Goal: Transaction & Acquisition: Purchase product/service

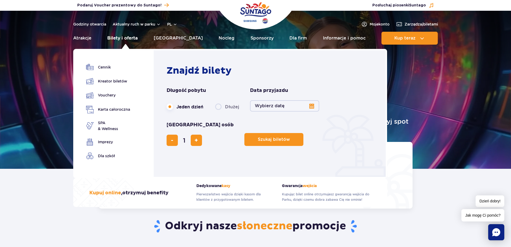
click at [122, 36] on link "Bilety i oferta" at bounding box center [122, 38] width 30 height 13
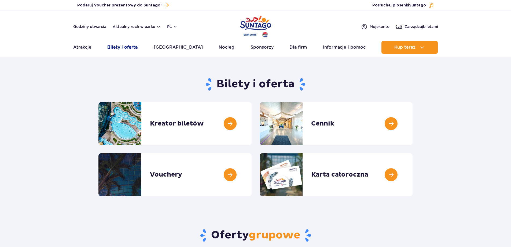
drag, startPoint x: 0, startPoint y: 0, endPoint x: 124, endPoint y: 47, distance: 132.6
click at [124, 47] on link "Bilety i oferta" at bounding box center [122, 47] width 30 height 13
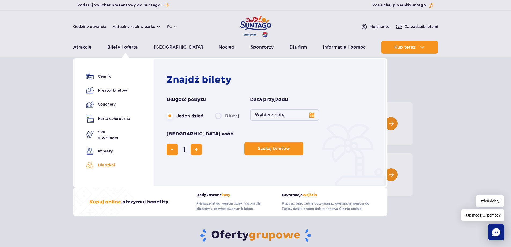
click at [105, 164] on link "Dla szkół" at bounding box center [108, 165] width 44 height 8
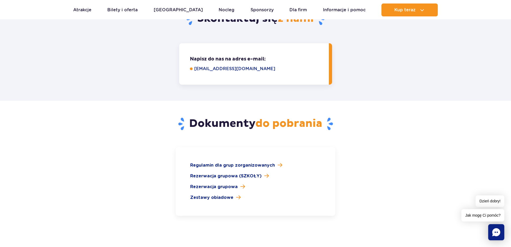
scroll to position [751, 0]
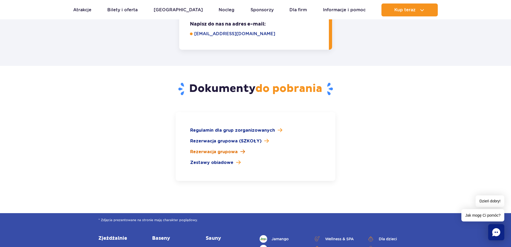
click at [221, 148] on span "Rezerwacja grupowa" at bounding box center [214, 151] width 48 height 6
click at [119, 11] on link "Bilety i oferta" at bounding box center [122, 9] width 30 height 13
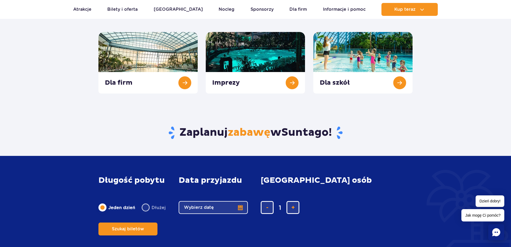
scroll to position [215, 0]
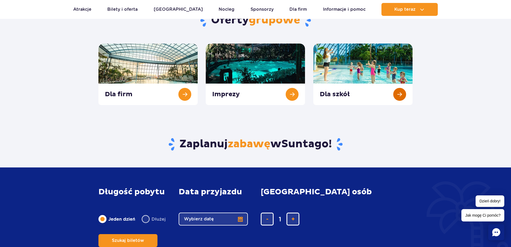
click at [402, 91] on link at bounding box center [362, 73] width 99 height 61
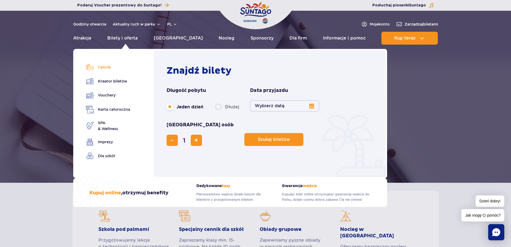
click at [105, 66] on link "Cennik" at bounding box center [108, 67] width 44 height 8
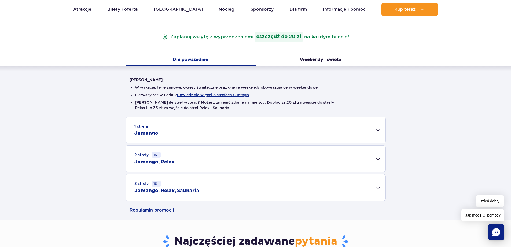
scroll to position [81, 0]
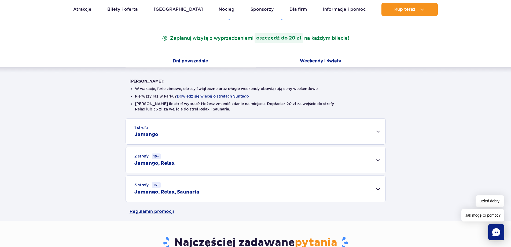
click at [314, 60] on button "Weekendy i święta" at bounding box center [321, 61] width 130 height 11
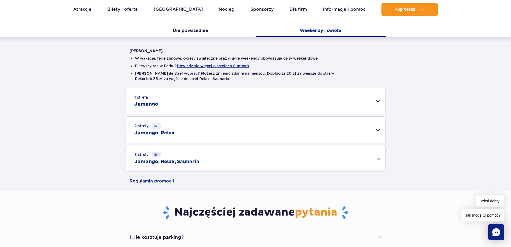
scroll to position [107, 0]
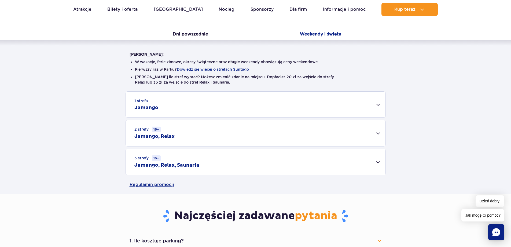
click at [381, 100] on div "1 strefa Jamango" at bounding box center [256, 105] width 260 height 26
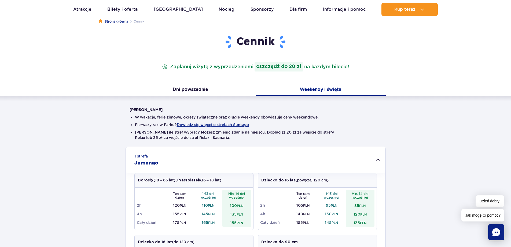
scroll to position [54, 0]
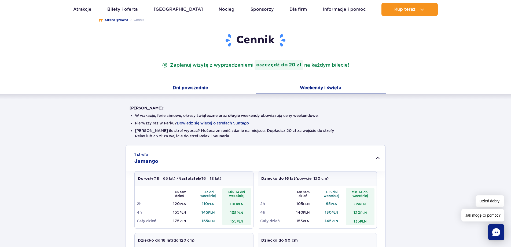
click at [196, 87] on button "Dni powszednie" at bounding box center [191, 88] width 130 height 11
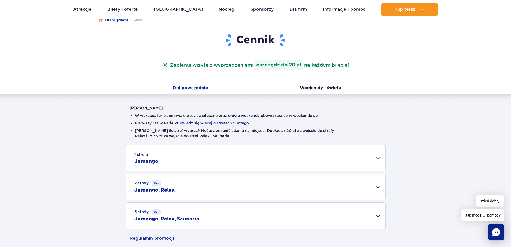
click at [171, 159] on div "1 strefa Jamango" at bounding box center [256, 158] width 260 height 26
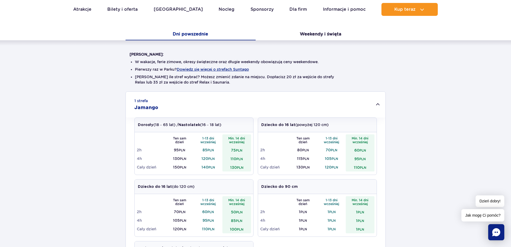
scroll to position [0, 0]
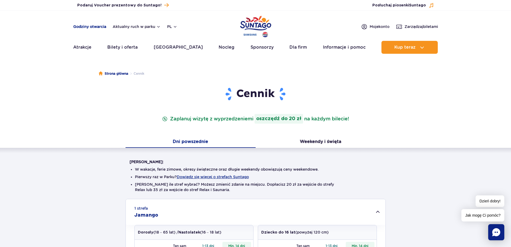
click at [95, 25] on link "Godziny otwarcia" at bounding box center [89, 26] width 33 height 5
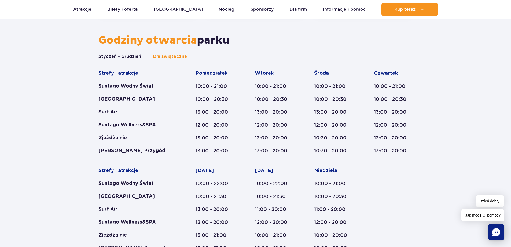
click at [117, 57] on button "Styczeń - Grudzień" at bounding box center [119, 56] width 43 height 6
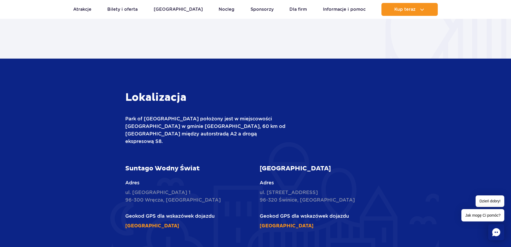
scroll to position [571, 0]
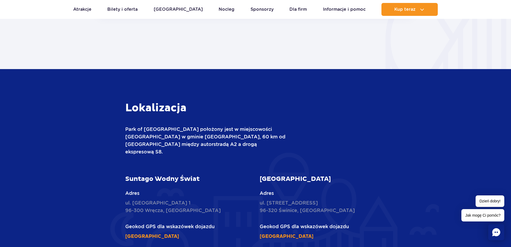
click at [490, 200] on span "Dzień dobry!" at bounding box center [490, 201] width 29 height 12
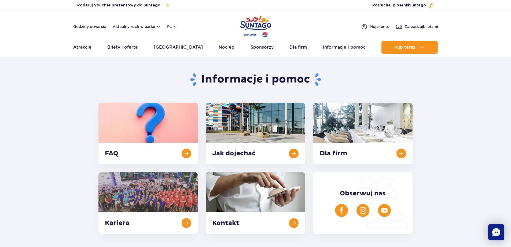
scroll to position [0, 0]
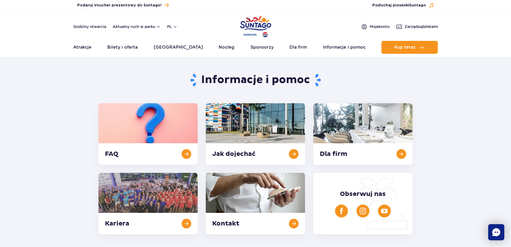
click at [486, 101] on section "Informacje i pomoc FAQ Jak dojechać Dla firm Kariera Kontakt Obserwuj nas" at bounding box center [255, 147] width 511 height 174
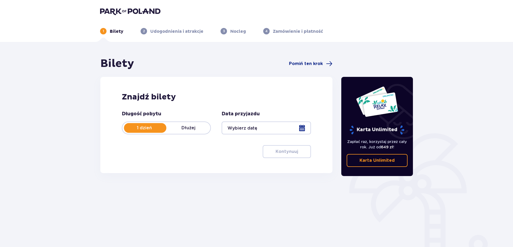
click at [247, 124] on div at bounding box center [266, 127] width 89 height 13
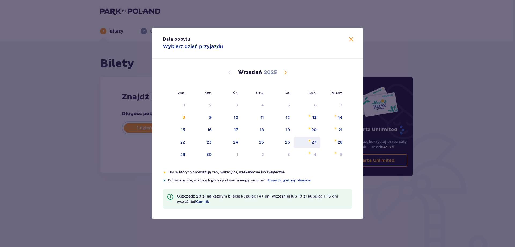
click at [316, 144] on div "27" at bounding box center [314, 141] width 5 height 5
type input "27.09.25"
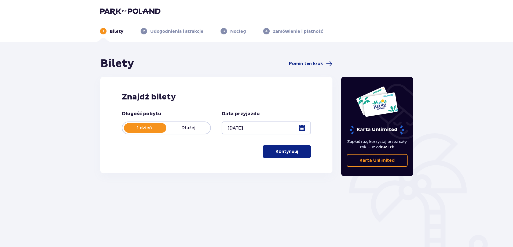
click at [280, 125] on div at bounding box center [266, 127] width 89 height 13
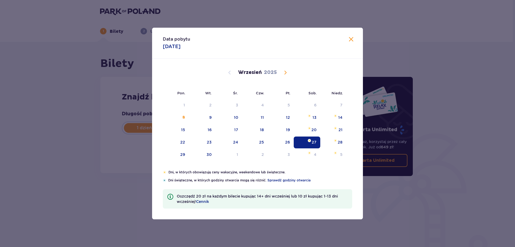
click at [316, 170] on p "Dni, w których obowiązują ceny wakacyjne, weekendowe lub świąteczne." at bounding box center [261, 172] width 184 height 5
click at [351, 38] on span at bounding box center [351, 39] width 6 height 6
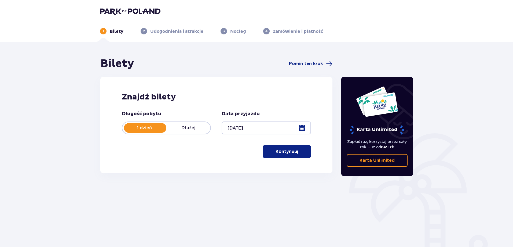
click at [286, 151] on p "Kontynuuj" at bounding box center [287, 151] width 23 height 6
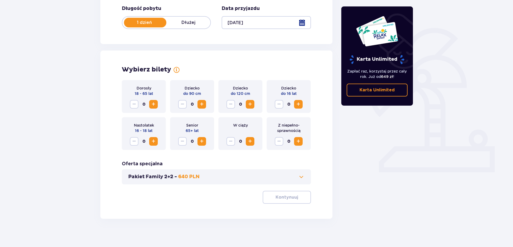
scroll to position [109, 0]
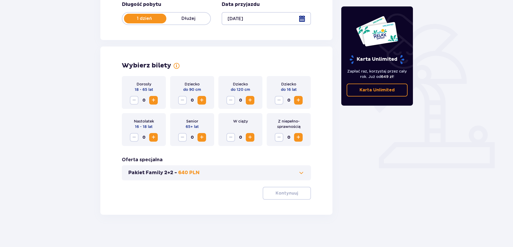
click at [300, 170] on span at bounding box center [301, 172] width 6 height 6
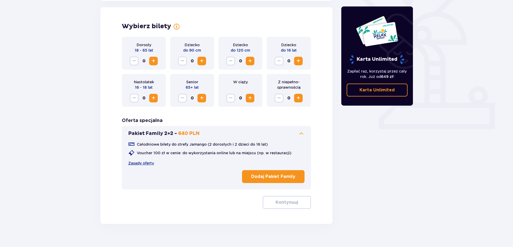
scroll to position [149, 0]
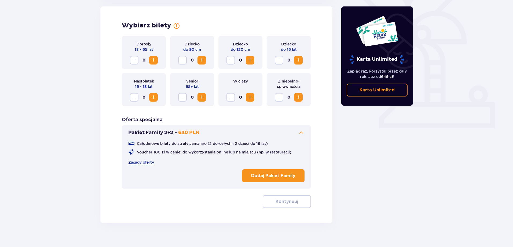
click at [356, 154] on div "Karta Unlimited Zapłać raz, korzystaj przez cały rok. Już od 649 zł ! Karta Unl…" at bounding box center [377, 65] width 81 height 315
click at [303, 132] on span at bounding box center [301, 132] width 6 height 6
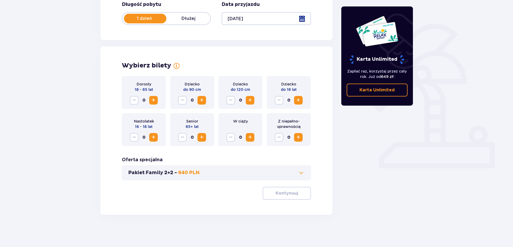
click at [298, 98] on span "Increase" at bounding box center [298, 100] width 6 height 6
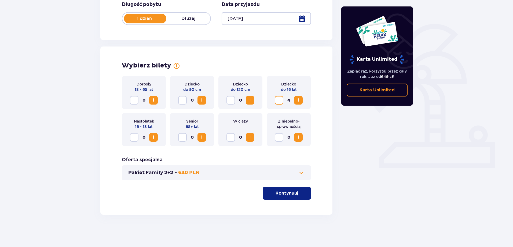
click at [299, 98] on span "Increase" at bounding box center [298, 100] width 6 height 6
click at [300, 98] on span "Increase" at bounding box center [298, 100] width 6 height 6
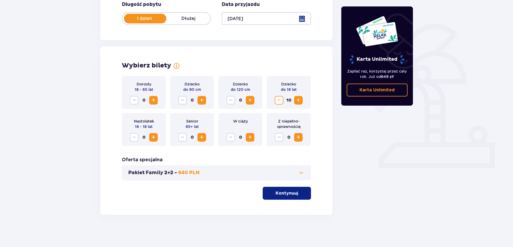
click at [300, 98] on span "Increase" at bounding box center [298, 100] width 6 height 6
click at [299, 98] on span "Increase" at bounding box center [298, 100] width 6 height 6
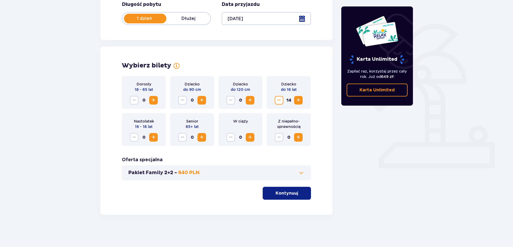
click at [299, 98] on span "Increase" at bounding box center [298, 100] width 6 height 6
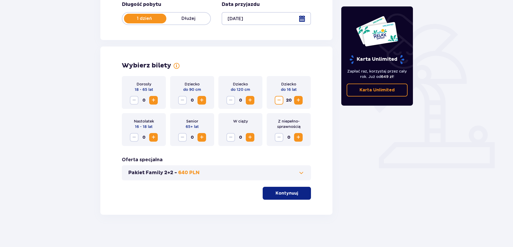
click at [299, 98] on span "Increase" at bounding box center [298, 100] width 6 height 6
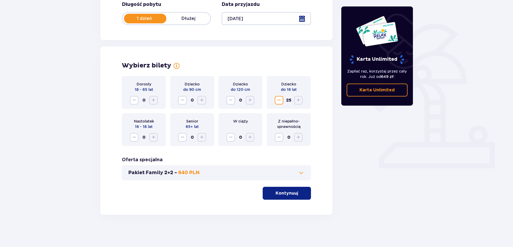
click at [284, 188] on button "Kontynuuj" at bounding box center [287, 193] width 48 height 13
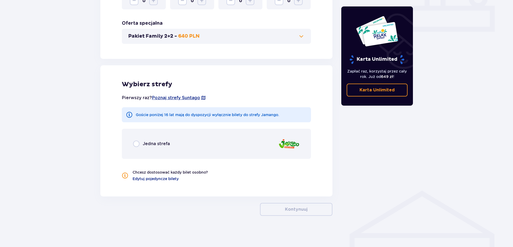
scroll to position [247, 0]
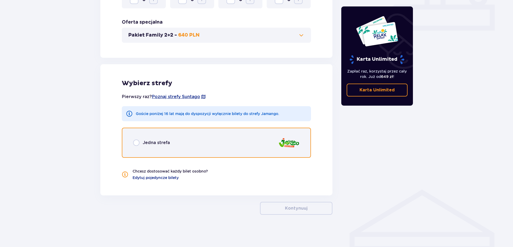
click at [137, 142] on input "radio" at bounding box center [136, 142] width 6 height 6
radio input "true"
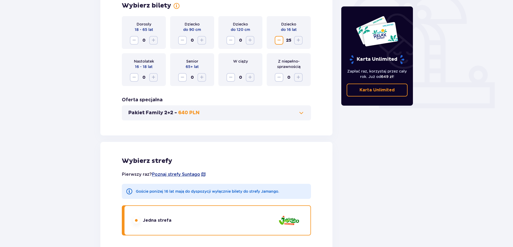
scroll to position [73, 0]
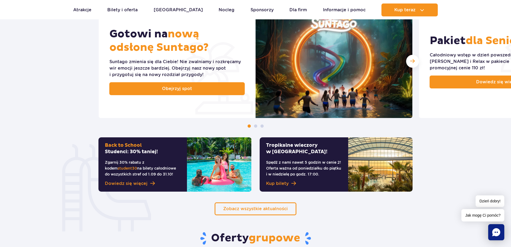
scroll to position [215, 0]
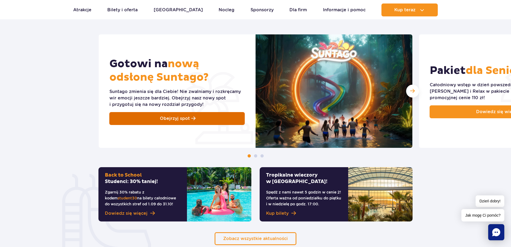
click at [191, 116] on span at bounding box center [193, 118] width 4 height 6
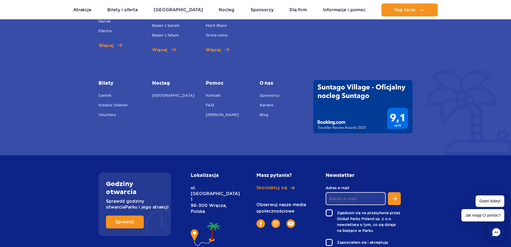
scroll to position [1947, 0]
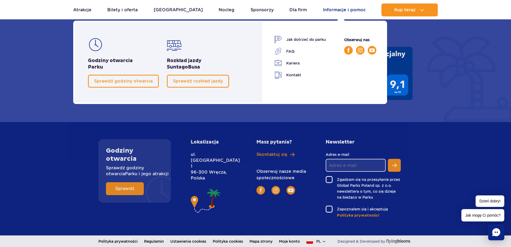
click at [345, 9] on link "Informacje i pomoc" at bounding box center [344, 9] width 43 height 13
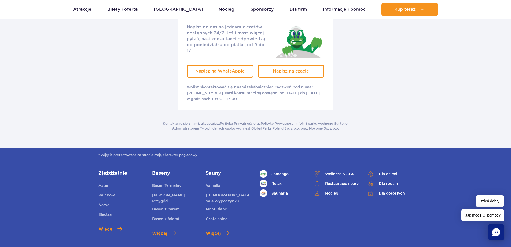
scroll to position [966, 0]
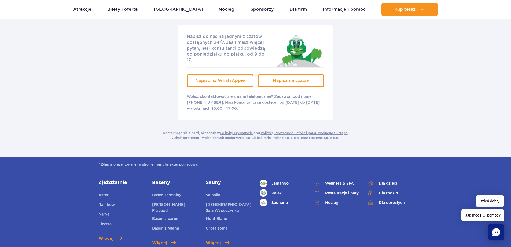
drag, startPoint x: 117, startPoint y: 68, endPoint x: 132, endPoint y: 69, distance: 14.5
click at [130, 69] on div "Napisz do nas na jednym z czatów dostępnych 24/7. Jeśli masz więcej pytań, nasi…" at bounding box center [255, 72] width 322 height 95
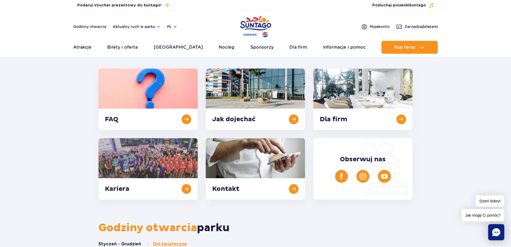
scroll to position [0, 0]
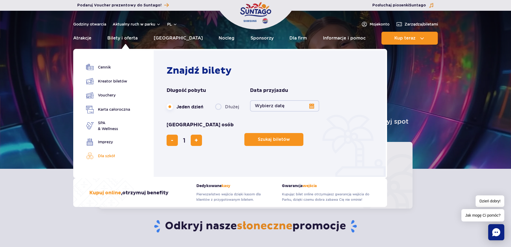
click at [106, 155] on link "Dla szkół" at bounding box center [108, 156] width 44 height 8
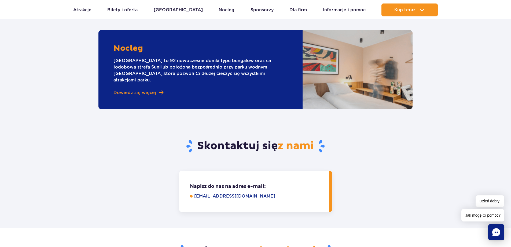
scroll to position [590, 0]
